Goal: Information Seeking & Learning: Learn about a topic

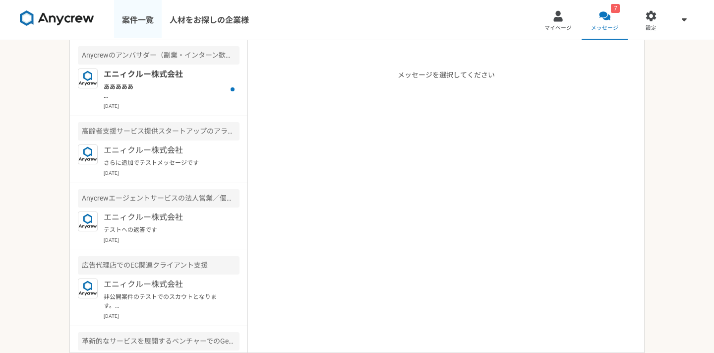
click at [140, 25] on link "案件一覧" at bounding box center [138, 20] width 48 height 40
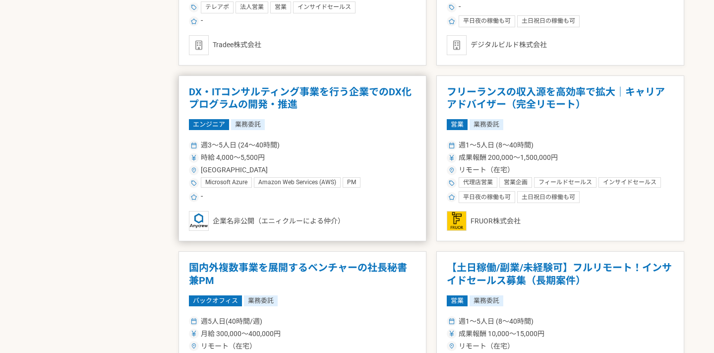
scroll to position [1774, 0]
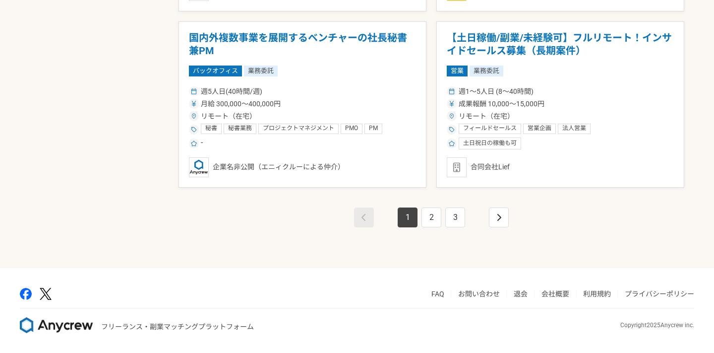
click at [405, 222] on link "1" at bounding box center [408, 217] width 20 height 20
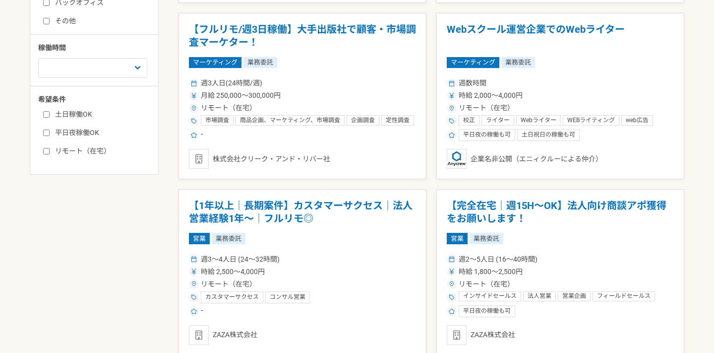
scroll to position [0, 0]
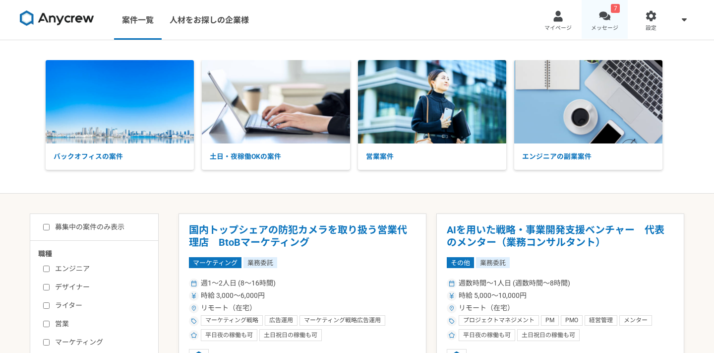
click at [607, 32] on link "7 メッセージ" at bounding box center [605, 20] width 47 height 40
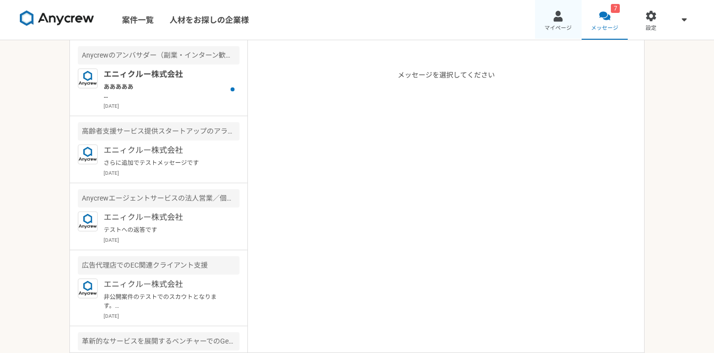
click at [572, 30] on link "マイページ" at bounding box center [558, 20] width 47 height 40
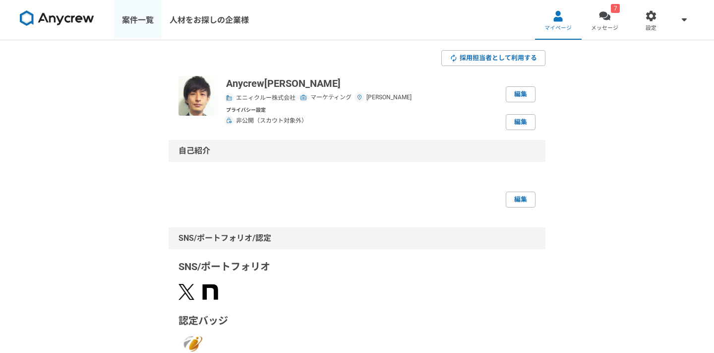
click at [149, 25] on link "案件一覧" at bounding box center [138, 20] width 48 height 40
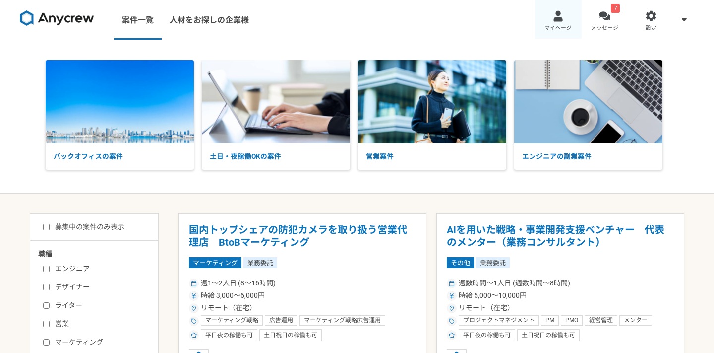
click at [556, 19] on div at bounding box center [557, 15] width 11 height 11
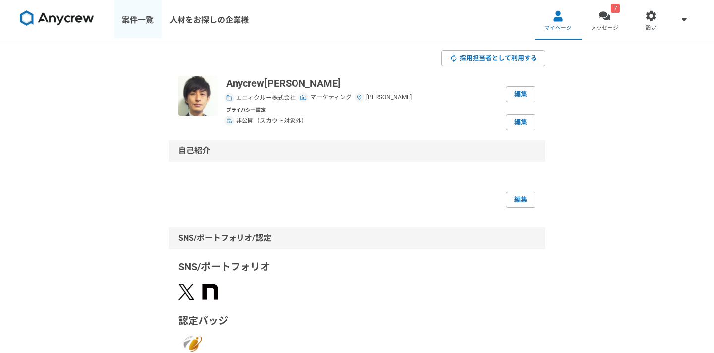
click at [132, 28] on link "案件一覧" at bounding box center [138, 20] width 48 height 40
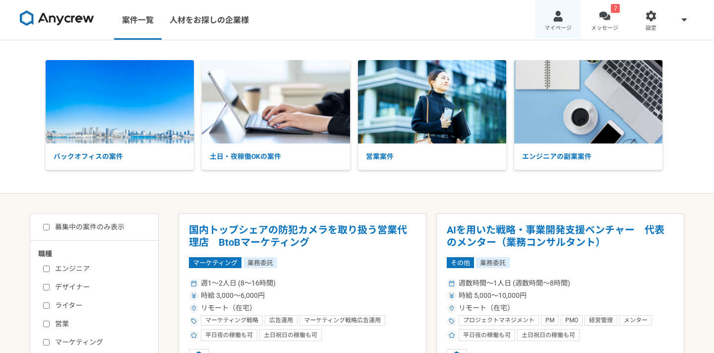
click at [561, 18] on div at bounding box center [557, 15] width 11 height 11
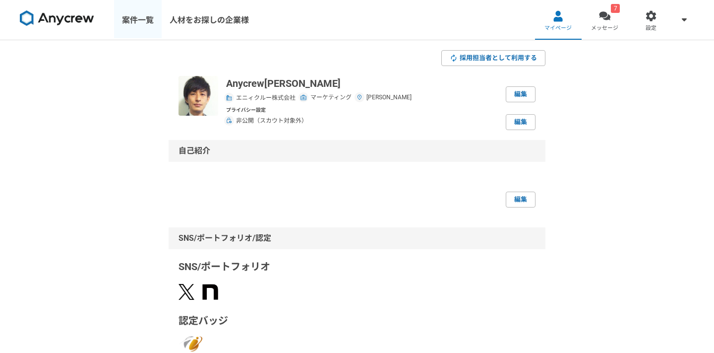
click at [154, 31] on link "案件一覧" at bounding box center [138, 20] width 48 height 40
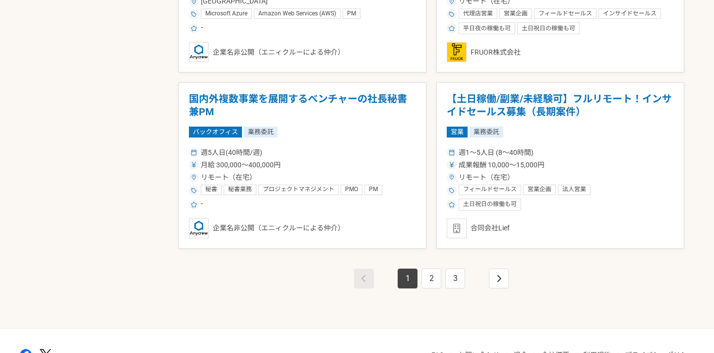
scroll to position [1774, 0]
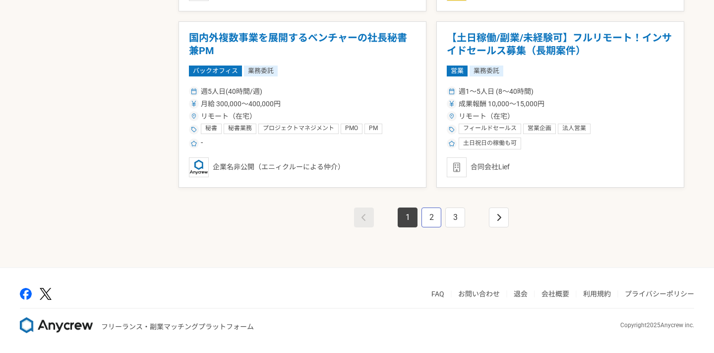
click at [433, 211] on link "2" at bounding box center [431, 217] width 20 height 20
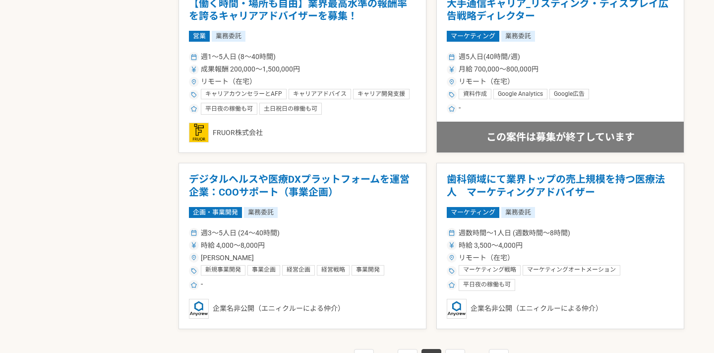
scroll to position [1702, 0]
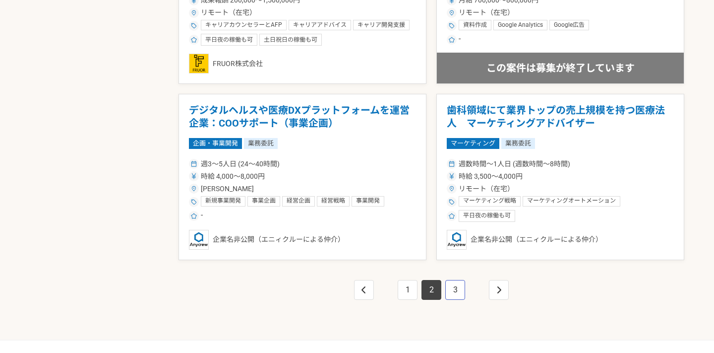
click at [457, 286] on link "3" at bounding box center [455, 290] width 20 height 20
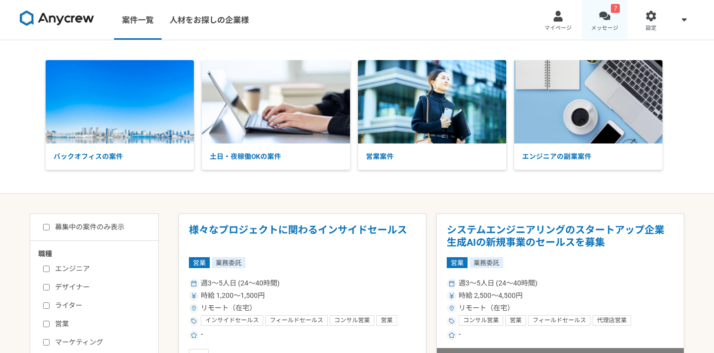
click at [604, 25] on span "メッセージ" at bounding box center [604, 28] width 27 height 8
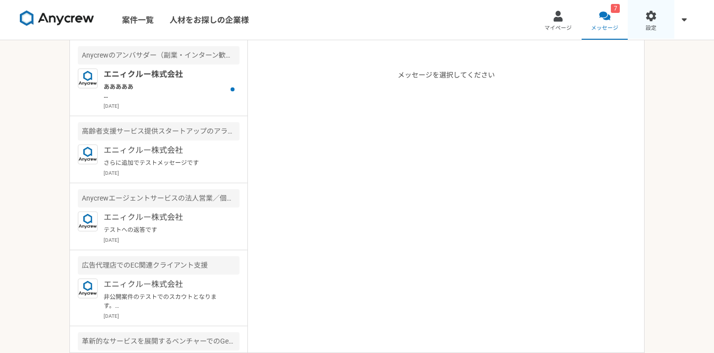
click at [641, 26] on link "設定" at bounding box center [651, 20] width 47 height 40
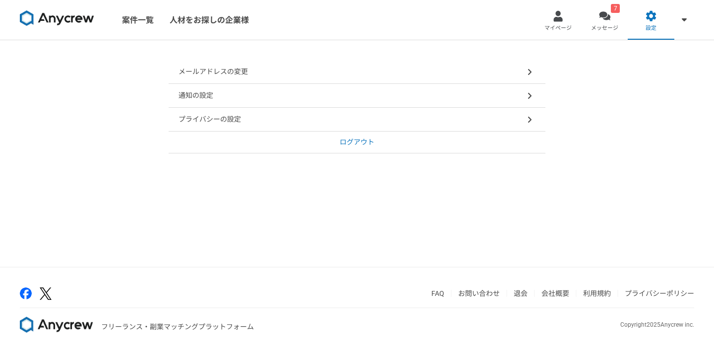
click at [210, 67] on p "メールアドレスの変更" at bounding box center [213, 71] width 69 height 10
click at [224, 91] on div "通知の設定" at bounding box center [357, 96] width 377 height 24
click at [155, 14] on link "案件一覧" at bounding box center [138, 20] width 48 height 40
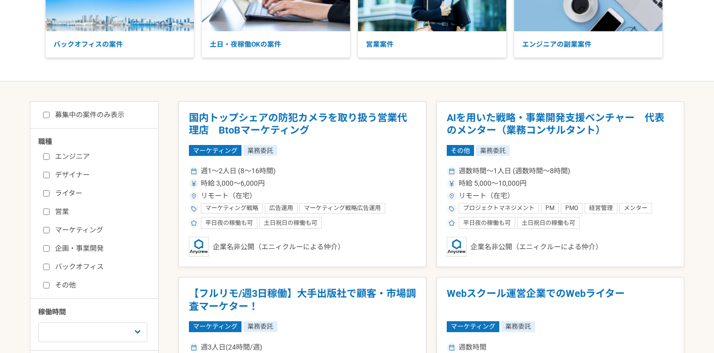
scroll to position [113, 0]
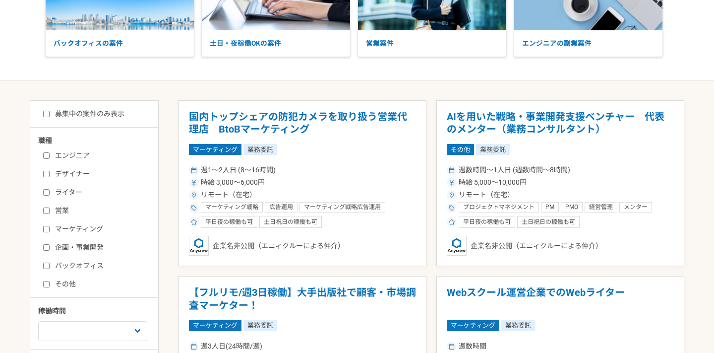
click at [86, 264] on label "バックオフィス" at bounding box center [100, 265] width 114 height 10
click at [50, 264] on input "バックオフィス" at bounding box center [46, 265] width 6 height 6
checkbox input "true"
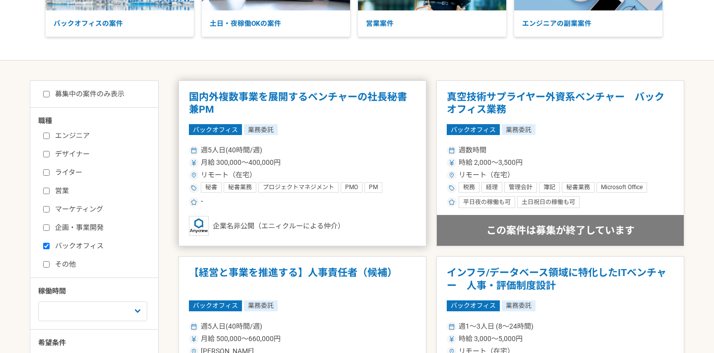
scroll to position [137, 0]
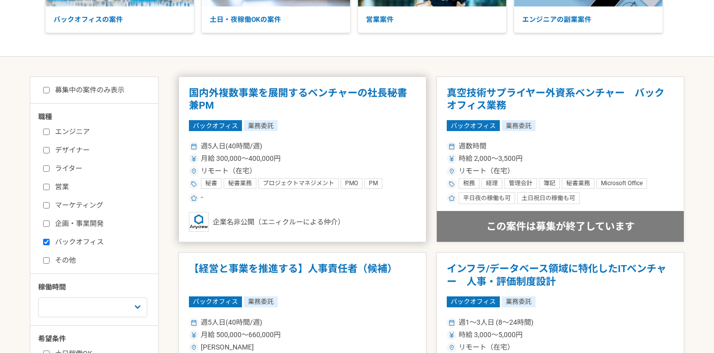
click at [374, 128] on div "バックオフィス 業務委託" at bounding box center [302, 125] width 227 height 11
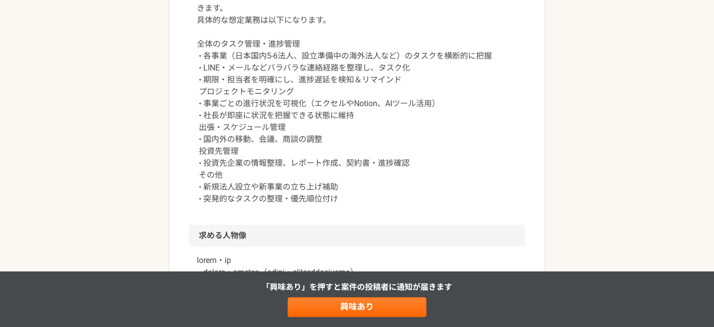
scroll to position [446, 0]
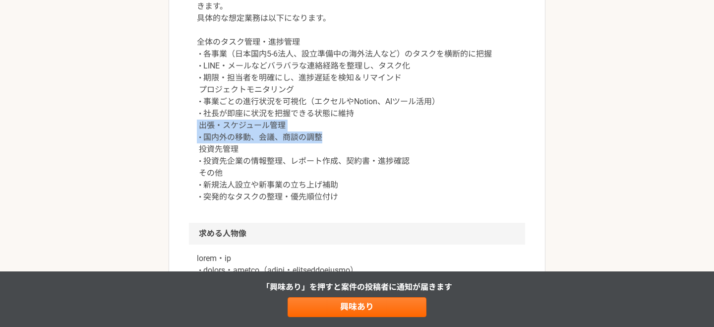
drag, startPoint x: 331, startPoint y: 138, endPoint x: 187, endPoint y: 127, distance: 144.2
click at [187, 127] on article "バックオフィス 国内外複数事業を展開するベンチャーの社長秘書兼PM 業務委託 企業名非公開（エニィクルーによる仲介） 募集職種 バックオフィス 希望単価 月給…" at bounding box center [357, 211] width 377 height 1195
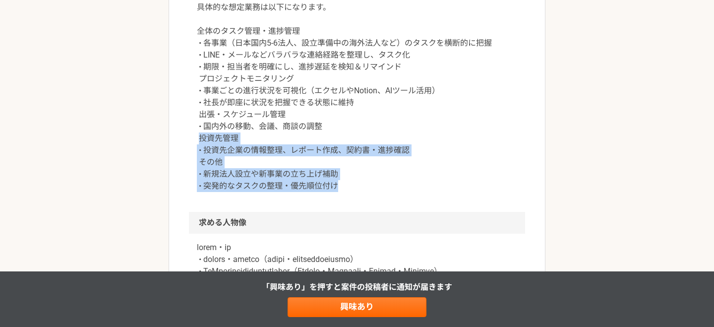
drag, startPoint x: 198, startPoint y: 140, endPoint x: 345, endPoint y: 182, distance: 152.1
click at [345, 182] on p "秘書業務を中心に、スキルやご経験に応じてプロジェクト管理業務なども幅広くご対応頂きます。 具体的な想定業務は以下になります。 全体のタスク管理・進捗管理 • …" at bounding box center [357, 85] width 320 height 214
click at [346, 187] on p "秘書業務を中心に、スキルやご経験に応じてプロジェクト管理業務なども幅広くご対応頂きます。 具体的な想定業務は以下になります。 全体のタスク管理・進捗管理 • …" at bounding box center [357, 85] width 320 height 214
drag, startPoint x: 346, startPoint y: 187, endPoint x: 192, endPoint y: 150, distance: 158.1
click at [191, 149] on div "秘書業務を中心に、スキルやご経験に応じてプロジェクト管理業務なども幅広くご対応頂きます。 具体的な想定業務は以下になります。 全体のタスク管理・進捗管理 • …" at bounding box center [357, 91] width 336 height 242
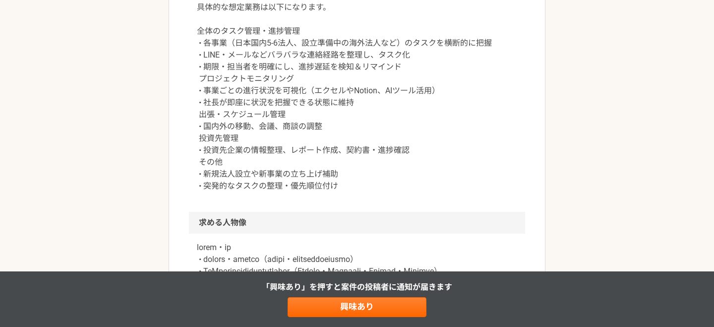
click at [191, 141] on div "秘書業務を中心に、スキルやご経験に応じてプロジェクト管理業務なども幅広くご対応頂きます。 具体的な想定業務は以下になります。 全体のタスク管理・進捗管理 • …" at bounding box center [357, 91] width 336 height 242
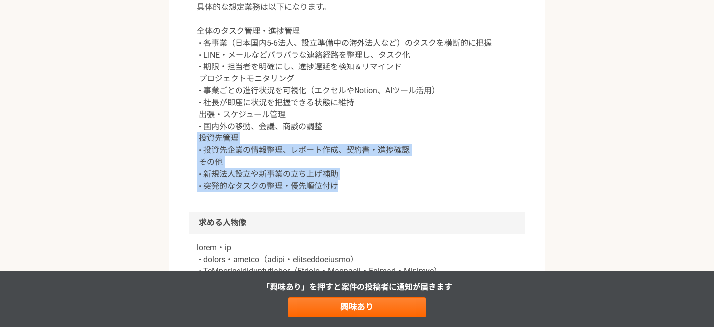
drag, startPoint x: 192, startPoint y: 139, endPoint x: 352, endPoint y: 190, distance: 168.1
click at [352, 190] on div "秘書業務を中心に、スキルやご経験に応じてプロジェクト管理業務なども幅広くご対応頂きます。 具体的な想定業務は以下になります。 全体のタスク管理・進捗管理 • …" at bounding box center [357, 91] width 336 height 242
click at [352, 190] on p "秘書業務を中心に、スキルやご経験に応じてプロジェクト管理業務なども幅広くご対応頂きます。 具体的な想定業務は以下になります。 全体のタスク管理・進捗管理 • …" at bounding box center [357, 85] width 320 height 214
drag, startPoint x: 349, startPoint y: 185, endPoint x: 190, endPoint y: 144, distance: 163.4
click at [190, 144] on div "秘書業務を中心に、スキルやご経験に応じてプロジェクト管理業務なども幅広くご対応頂きます。 具体的な想定業務は以下になります。 全体のタスク管理・進捗管理 • …" at bounding box center [357, 91] width 336 height 242
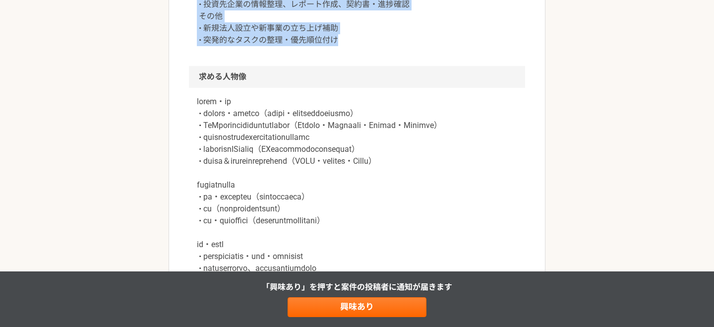
scroll to position [604, 0]
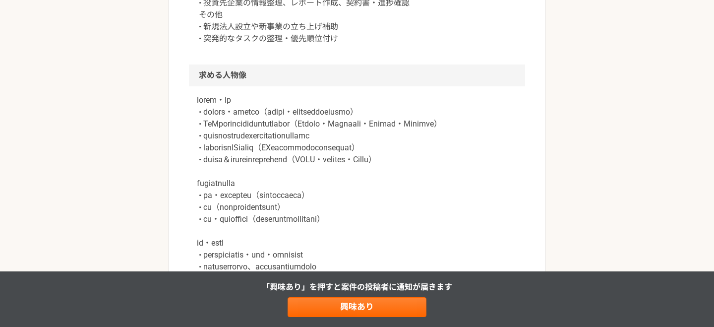
click at [310, 118] on p at bounding box center [357, 201] width 320 height 214
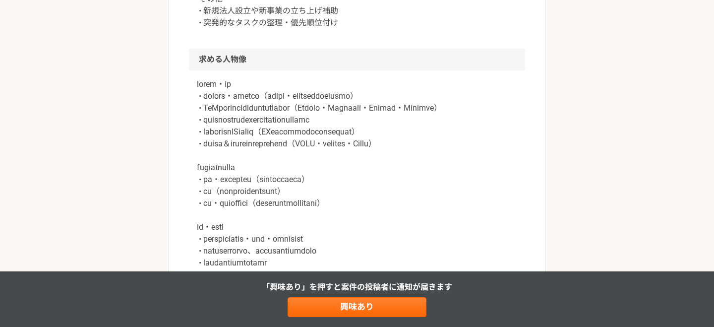
scroll to position [618, 0]
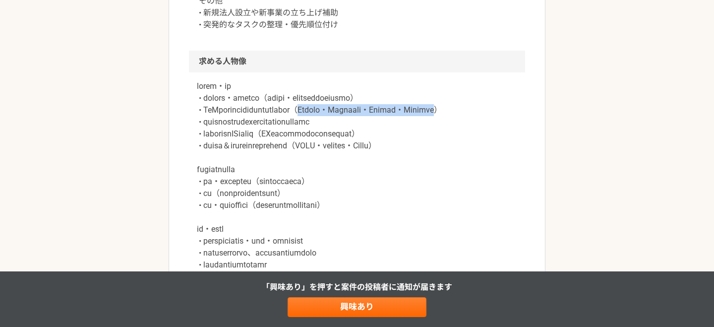
drag, startPoint x: 380, startPoint y: 111, endPoint x: 202, endPoint y: 124, distance: 178.0
click at [202, 124] on p at bounding box center [357, 187] width 320 height 214
click at [287, 128] on p at bounding box center [357, 187] width 320 height 214
drag, startPoint x: 380, startPoint y: 111, endPoint x: 401, endPoint y: 111, distance: 20.8
click at [401, 111] on p at bounding box center [357, 187] width 320 height 214
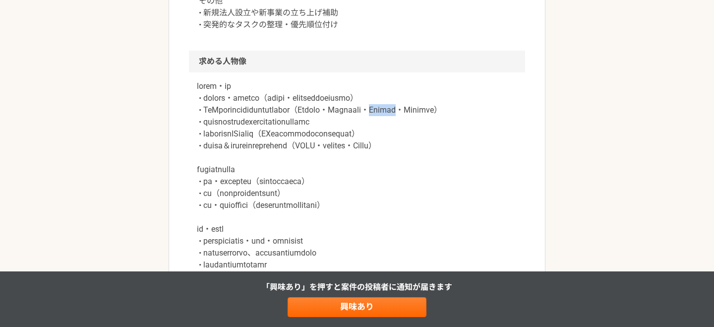
drag, startPoint x: 467, startPoint y: 111, endPoint x: 448, endPoint y: 111, distance: 18.3
click at [448, 111] on p at bounding box center [357, 187] width 320 height 214
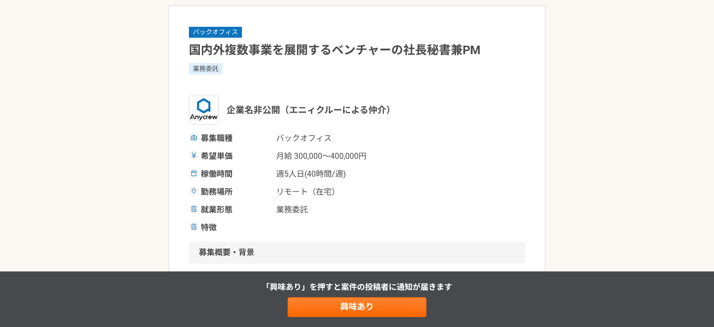
scroll to position [0, 0]
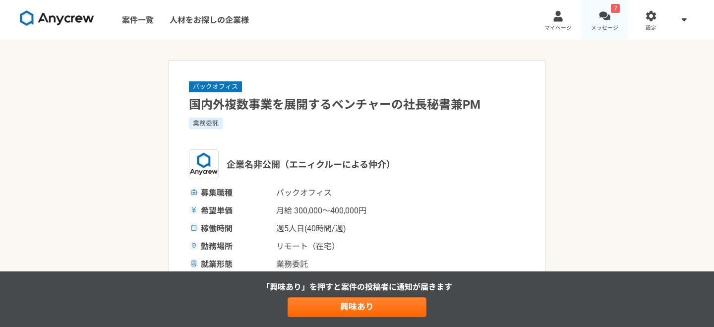
click at [605, 16] on div at bounding box center [604, 15] width 11 height 11
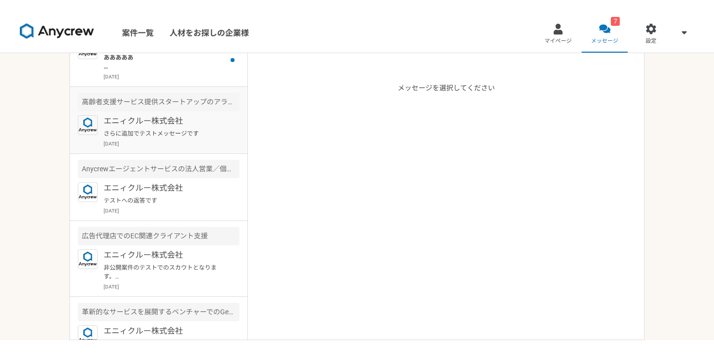
scroll to position [43, 0]
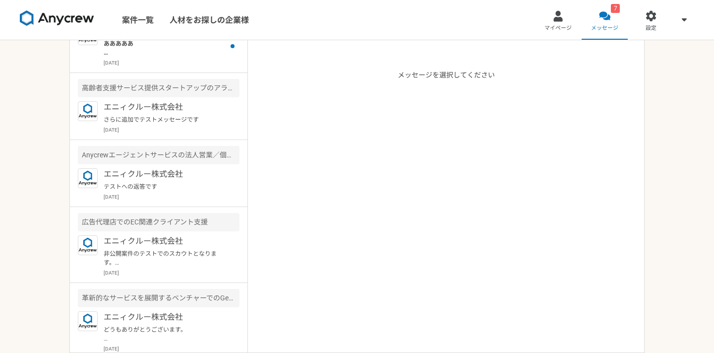
click at [655, 251] on div "案件一覧 人材をお探しの企業様 マイページ 7 メッセージ 設定 Anycrewのアンバサダー（副業・インターン歓迎） エニィクルー株式会社 あああああ ああ…" at bounding box center [357, 176] width 714 height 353
